Goal: Task Accomplishment & Management: Complete application form

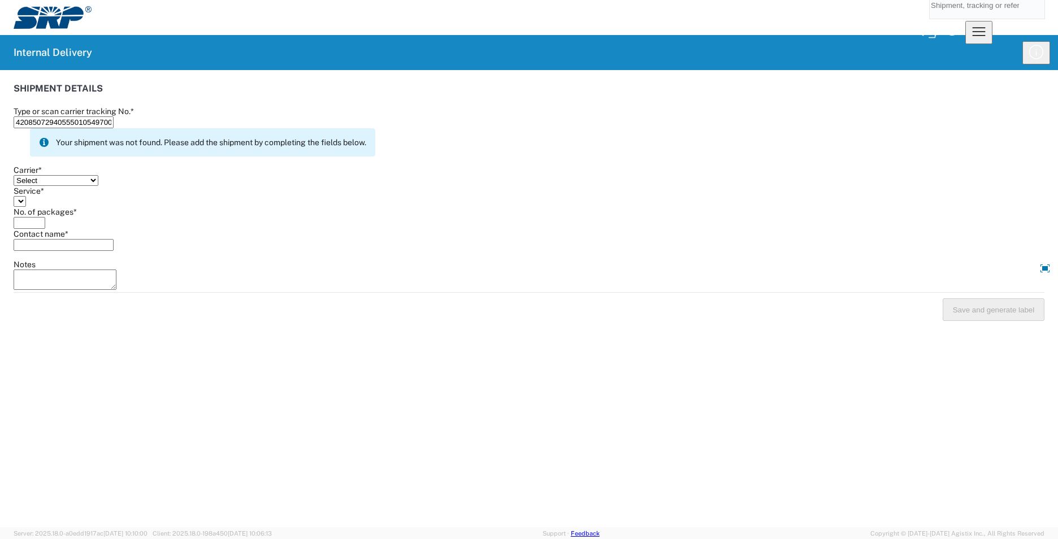
type input "420850729405550105497007875034"
click at [72, 175] on select "Select AcctPay Amazon Logistics ATI Trucking BC Dimerco Logistics Empire Southw…" at bounding box center [56, 180] width 85 height 11
select select "137"
click at [19, 175] on select "Select AcctPay Amazon Logistics ATI Trucking BC Dimerco Logistics Empire Southw…" at bounding box center [56, 180] width 85 height 11
click at [74, 207] on select "Select 3 - 5 Day Bound Printed Matter Express Mail Flat-Rate Envelope Express M…" at bounding box center [123, 201] width 218 height 11
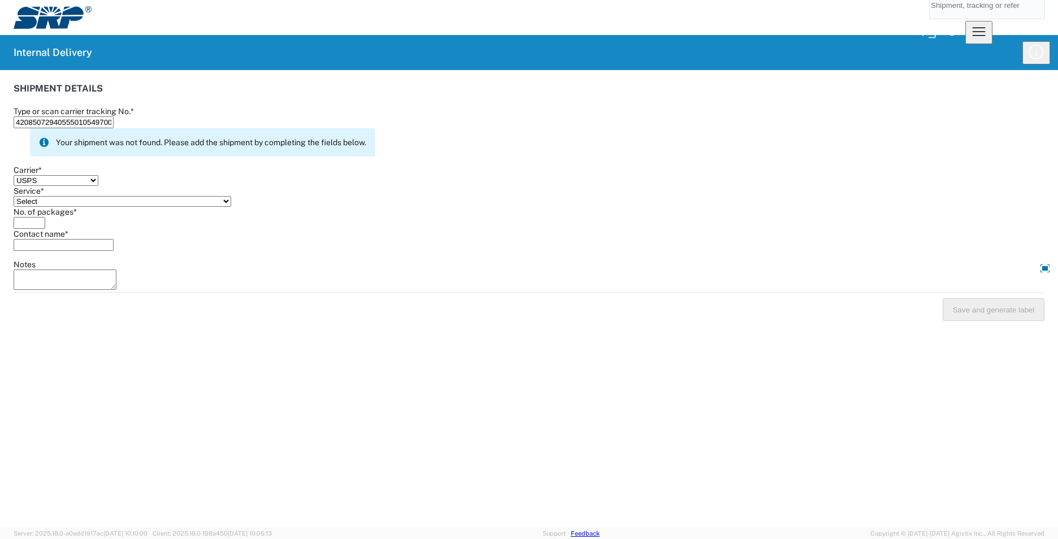
select select "17817"
click at [74, 207] on select "Select 3 - 5 Day Bound Printed Matter Express Mail Flat-Rate Envelope Express M…" at bounding box center [123, 201] width 218 height 11
click at [45, 229] on input "No. of packages *" at bounding box center [30, 223] width 32 height 12
type input "1"
click at [82, 251] on input "Contact name *" at bounding box center [64, 245] width 100 height 12
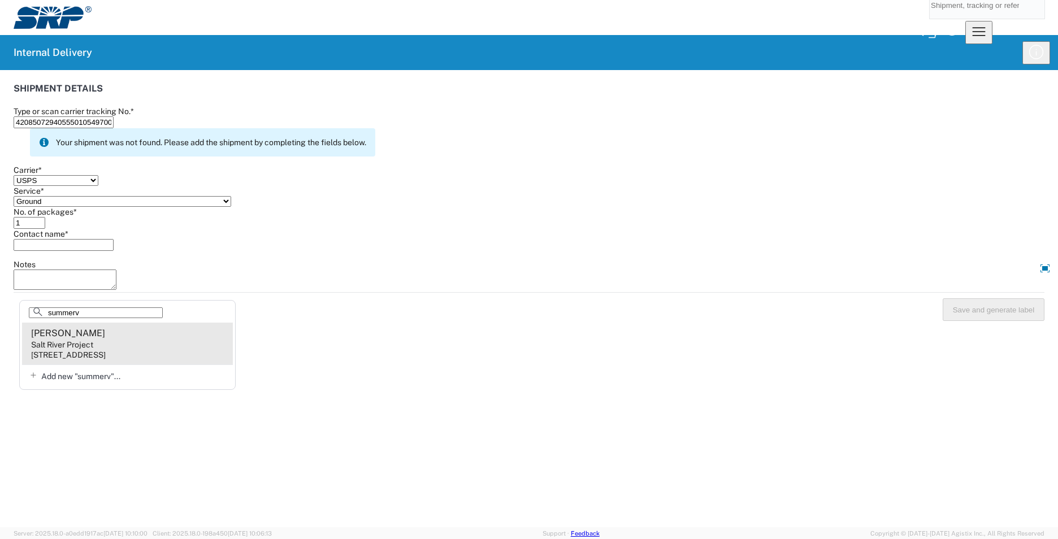
type input "summerv"
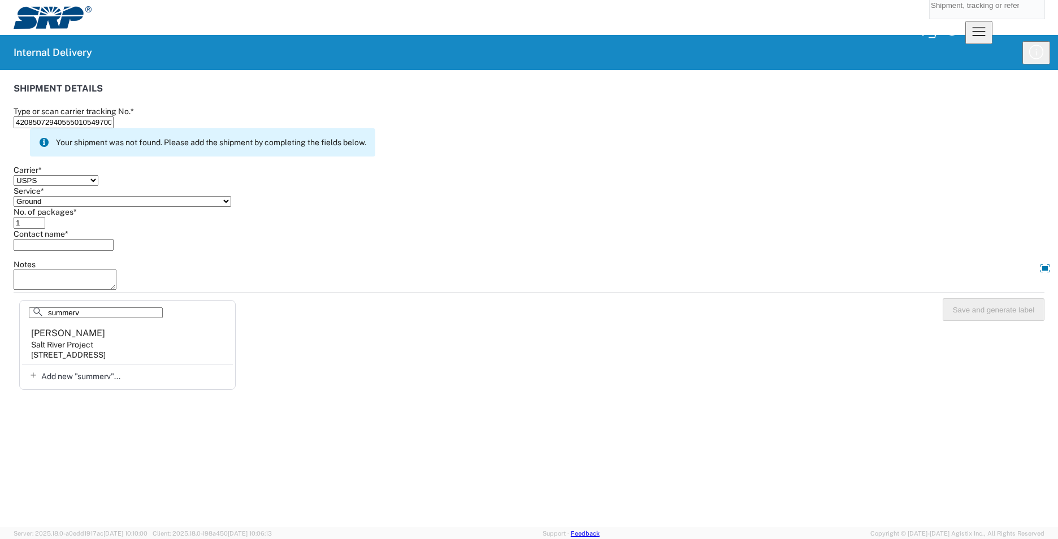
drag, startPoint x: 120, startPoint y: 348, endPoint x: 366, endPoint y: 331, distance: 246.0
click at [125, 345] on agx-address-suggestion-item "[PERSON_NAME] Salt River Project [STREET_ADDRESS]" at bounding box center [127, 344] width 211 height 42
type input "[PERSON_NAME]"
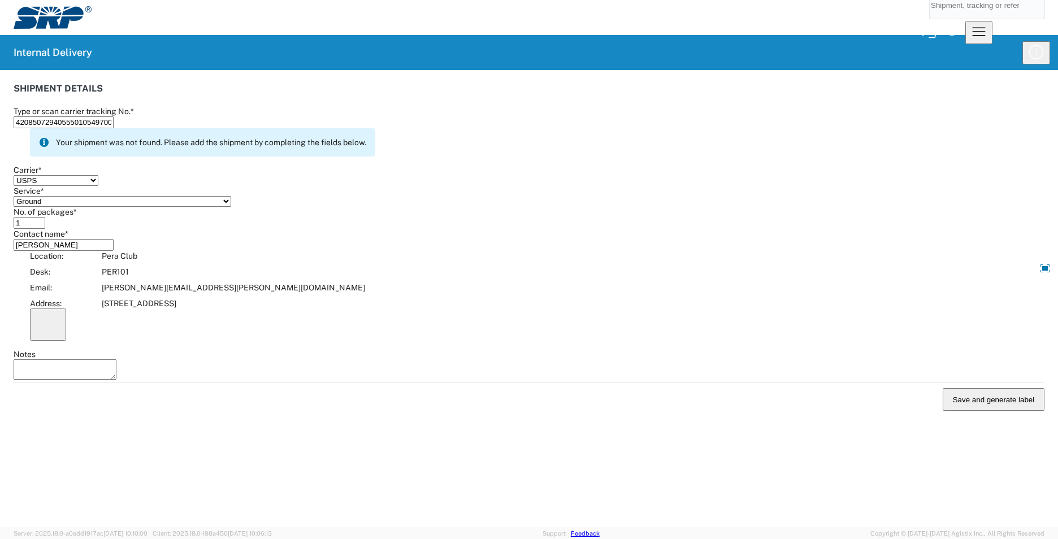
click at [973, 388] on button "Save and generate label" at bounding box center [994, 399] width 102 height 23
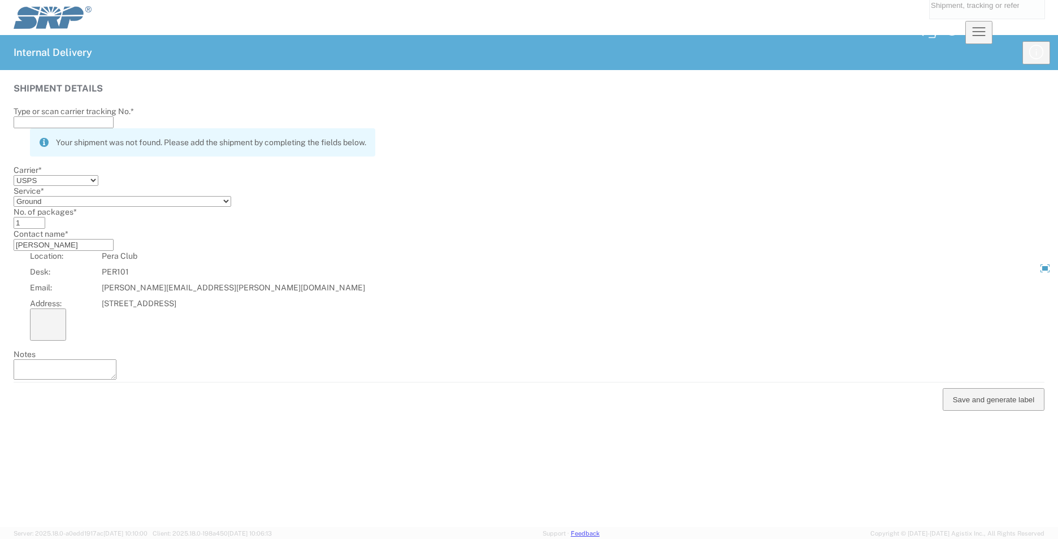
select select
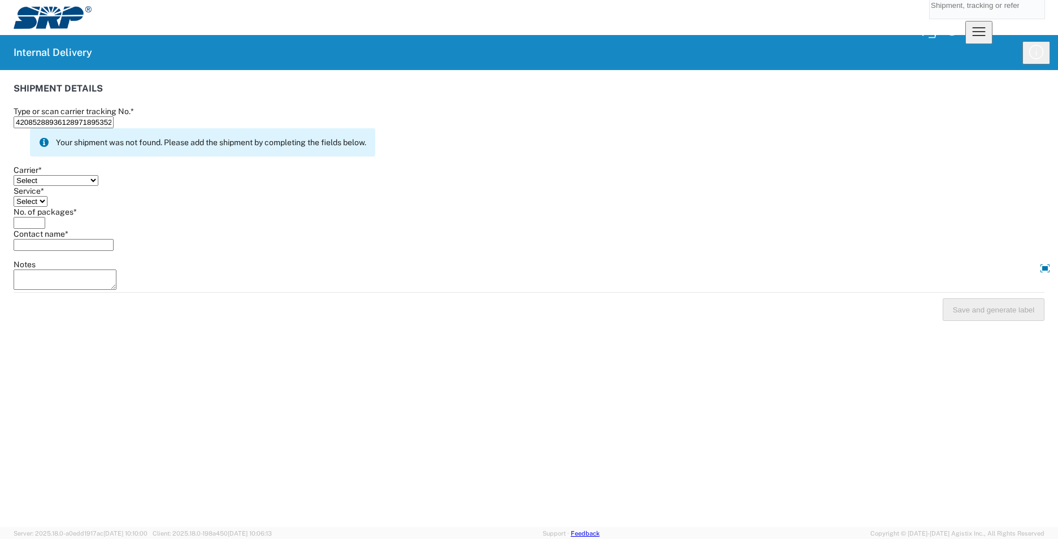
type input "420852889361289718953529709461"
click at [67, 175] on select "Select AcctPay Amazon Logistics ATI Trucking BC Dimerco Logistics Empire Southw…" at bounding box center [56, 180] width 85 height 11
select select "137"
click at [19, 175] on select "Select AcctPay Amazon Logistics ATI Trucking BC Dimerco Logistics Empire Southw…" at bounding box center [56, 180] width 85 height 11
click at [47, 207] on select "Select 3 - 5 Day Bound Printed Matter Express Mail Flat-Rate Envelope Express M…" at bounding box center [123, 201] width 218 height 11
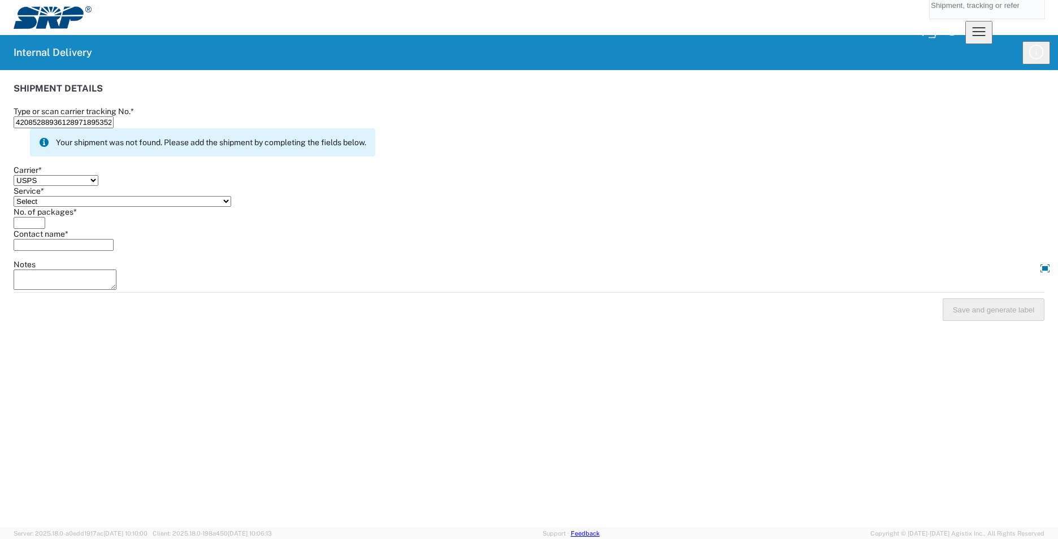
select select "17817"
click at [47, 207] on select "Select 3 - 5 Day Bound Printed Matter Express Mail Flat-Rate Envelope Express M…" at bounding box center [123, 201] width 218 height 11
click at [45, 229] on input "No. of packages *" at bounding box center [30, 223] width 32 height 12
type input "1"
click at [68, 251] on input "Contact name *" at bounding box center [64, 245] width 100 height 12
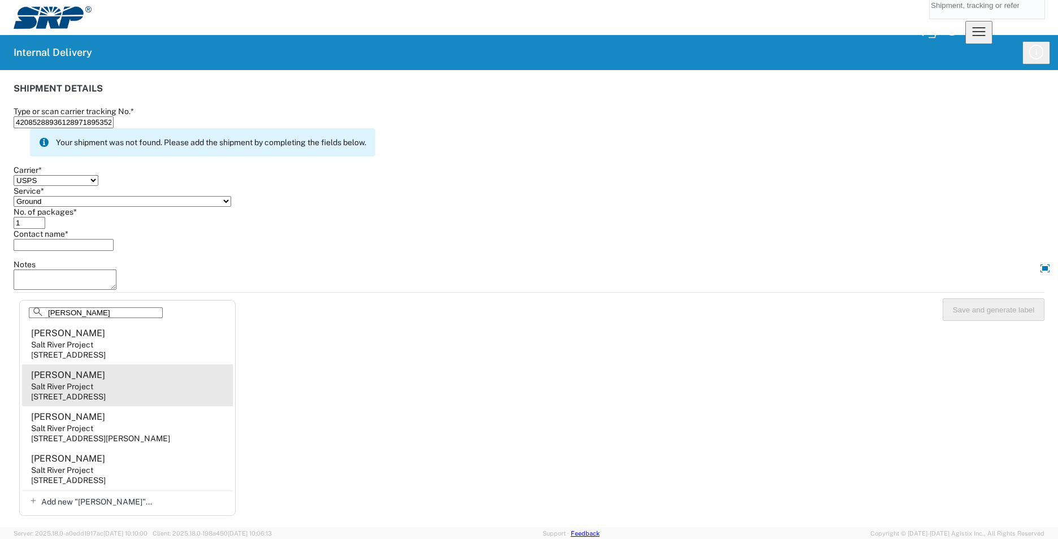
type input "[PERSON_NAME]"
drag, startPoint x: 141, startPoint y: 395, endPoint x: 144, endPoint y: 386, distance: 9.3
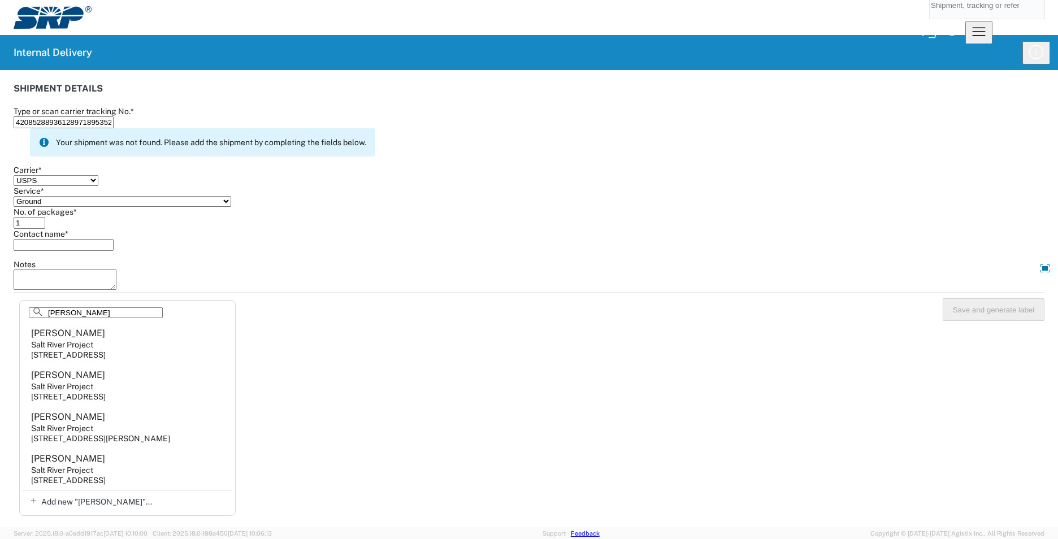
click at [142, 394] on agx-address-suggestion-item "[PERSON_NAME] Salt River Project [STREET_ADDRESS]" at bounding box center [127, 386] width 211 height 42
type input "[PERSON_NAME]"
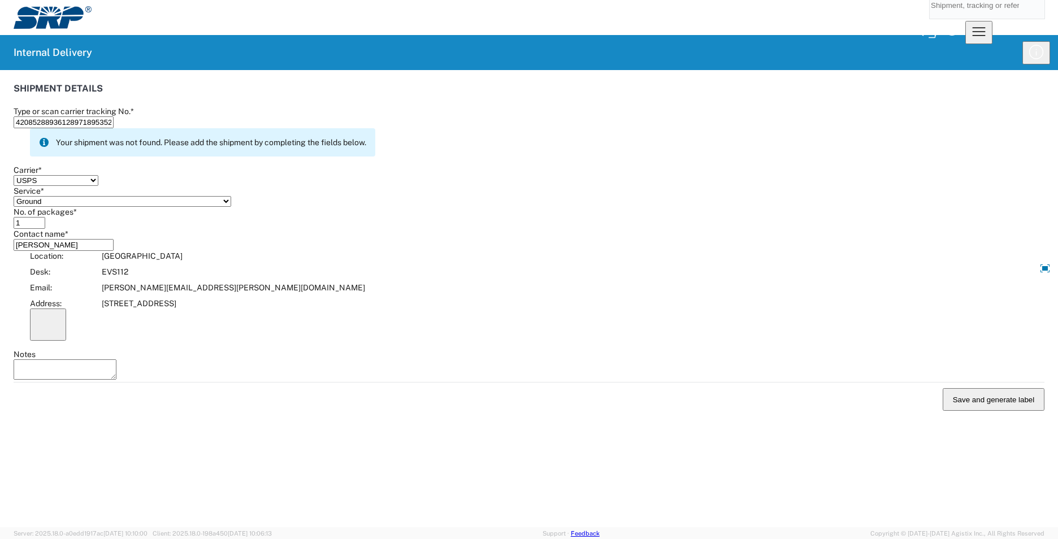
click at [958, 388] on button "Save and generate label" at bounding box center [994, 399] width 102 height 23
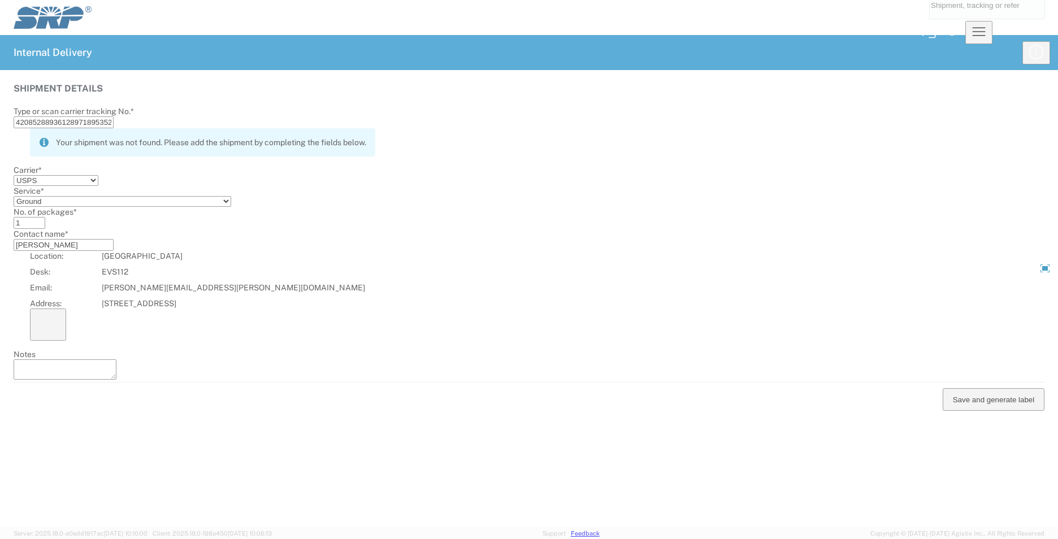
select select
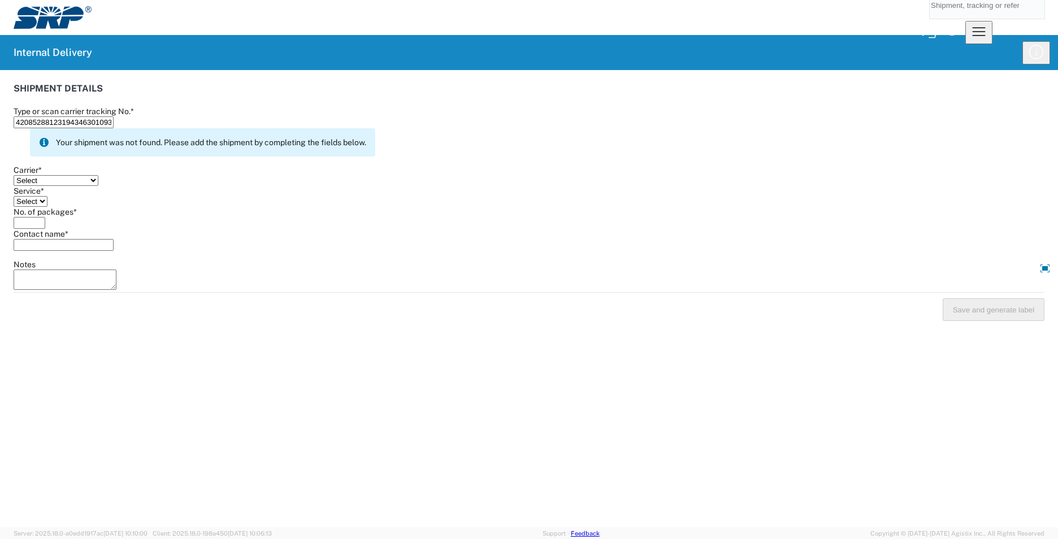
type input "4208528812319434630109355073828132"
click at [98, 180] on select "Select AcctPay Amazon Logistics ATI Trucking BC Dimerco Logistics Empire Southw…" at bounding box center [56, 180] width 85 height 11
select select "137"
click at [19, 175] on select "Select AcctPay Amazon Logistics ATI Trucking BC Dimerco Logistics Empire Southw…" at bounding box center [56, 180] width 85 height 11
click at [33, 207] on select "Select 3 - 5 Day Bound Printed Matter Express Mail Flat-Rate Envelope Express M…" at bounding box center [123, 201] width 218 height 11
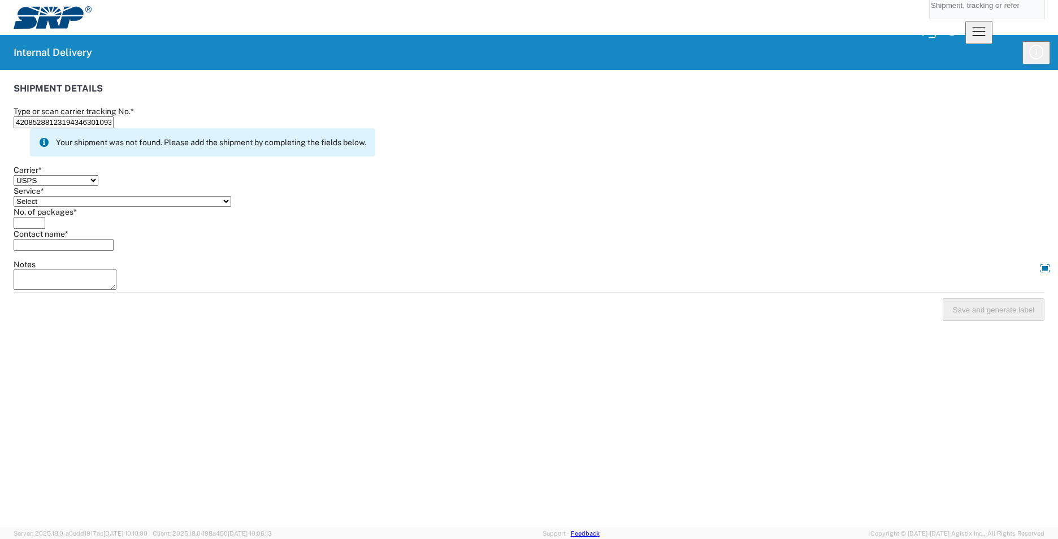
select select "17817"
click at [19, 204] on select "Select 3 - 5 Day Bound Printed Matter Express Mail Flat-Rate Envelope Express M…" at bounding box center [123, 201] width 218 height 11
click at [38, 229] on input "No. of packages *" at bounding box center [30, 223] width 32 height 12
type input "1"
click at [51, 251] on input "Contact name *" at bounding box center [64, 245] width 100 height 12
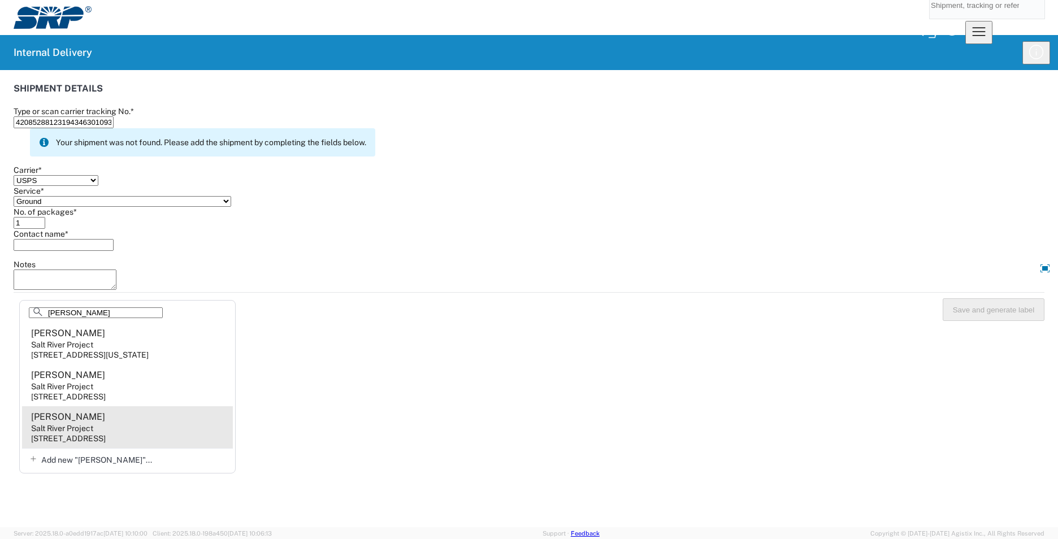
type input "[PERSON_NAME]"
click at [133, 433] on agx-address-suggestion-item "[PERSON_NAME] Salt River Project [STREET_ADDRESS]" at bounding box center [127, 428] width 211 height 42
type input "[PERSON_NAME]"
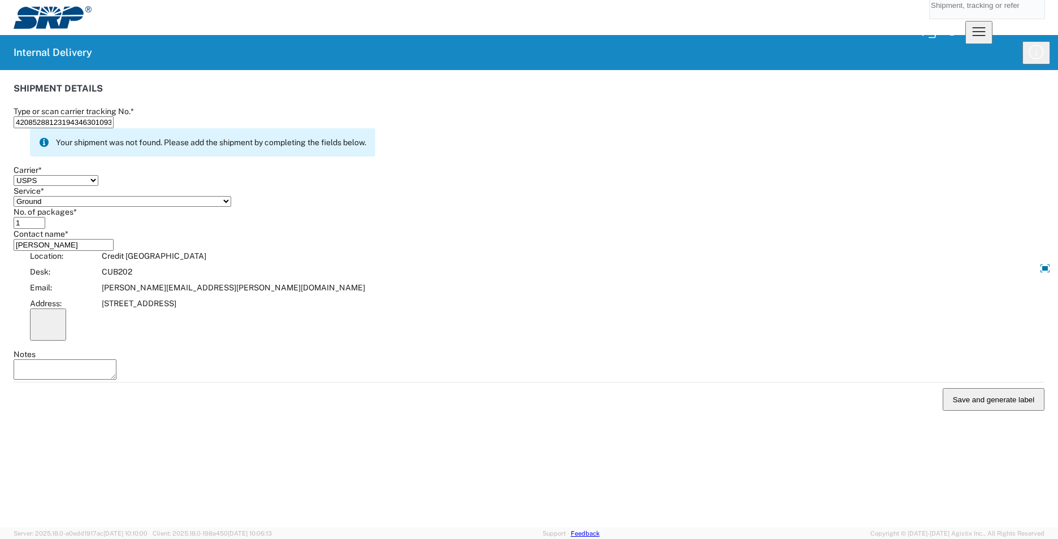
click at [980, 388] on button "Save and generate label" at bounding box center [994, 399] width 102 height 23
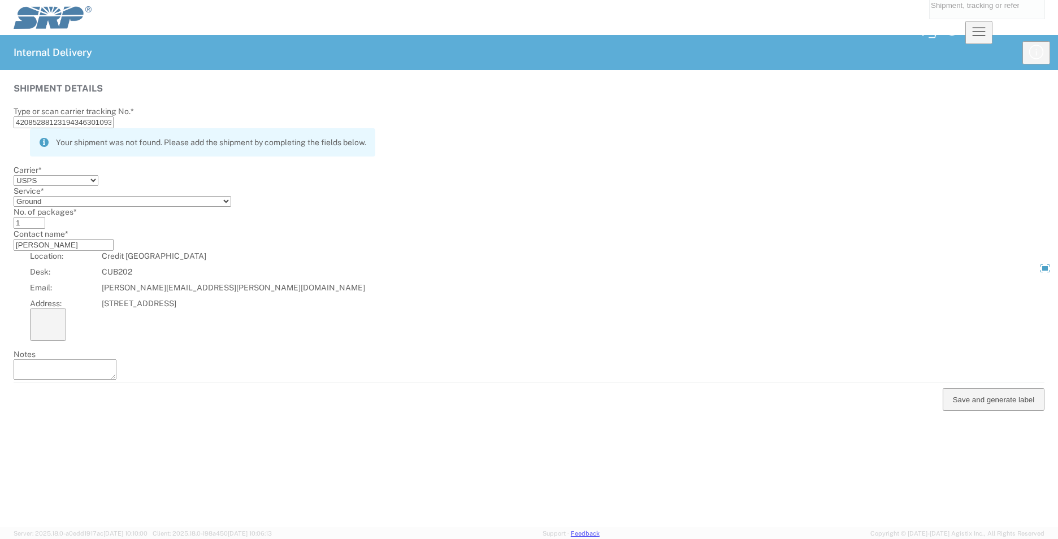
select select
